Goal: Check status: Check status

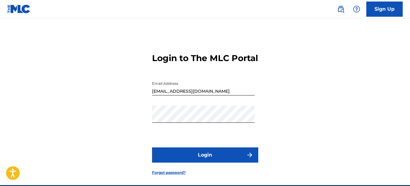
click at [228, 162] on button "Login" at bounding box center [205, 154] width 106 height 15
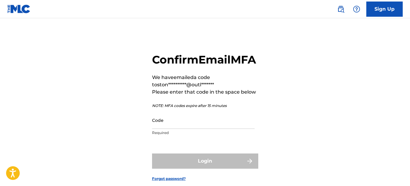
click at [200, 129] on input "Code" at bounding box center [203, 119] width 103 height 17
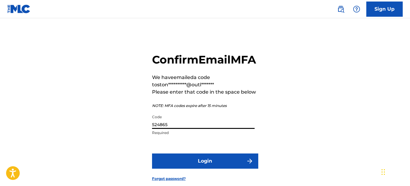
type input "524865"
click at [191, 168] on button "Login" at bounding box center [205, 160] width 106 height 15
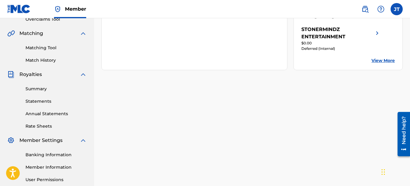
scroll to position [133, 0]
click at [393, 63] on link "View More" at bounding box center [382, 60] width 23 height 6
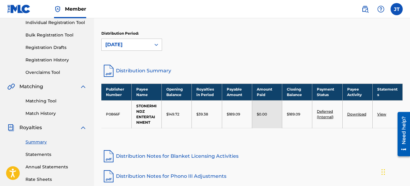
scroll to position [79, 0]
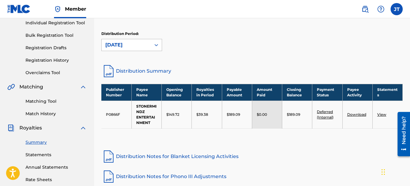
click at [157, 44] on icon at bounding box center [156, 45] width 6 height 6
click at [152, 45] on div at bounding box center [156, 44] width 11 height 11
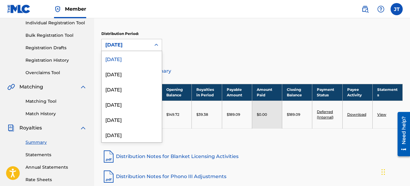
click at [156, 43] on icon at bounding box center [156, 45] width 6 height 6
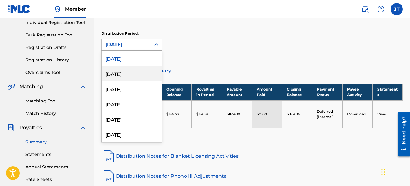
click at [133, 76] on div "[DATE]" at bounding box center [132, 73] width 60 height 15
click at [133, 149] on link "Distribution Notes for Blanket Licensing Activities" at bounding box center [251, 156] width 301 height 15
